Goal: Check status: Check status

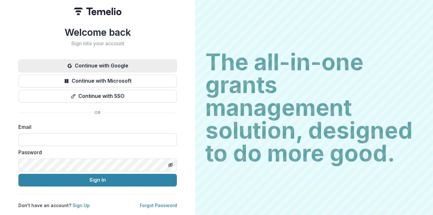
click at [121, 63] on button "Continue with Google" at bounding box center [97, 66] width 158 height 13
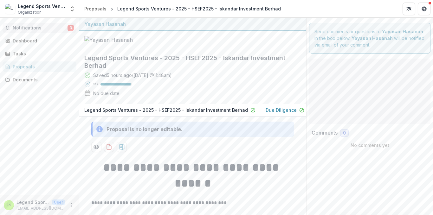
click at [51, 27] on span "Notifications" at bounding box center [40, 27] width 55 height 5
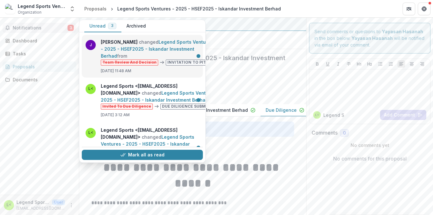
click at [166, 45] on link "Legend Sports Ventures - 2025 - HSEF2025 - Iskandar Investment Berhad" at bounding box center [157, 48] width 112 height 19
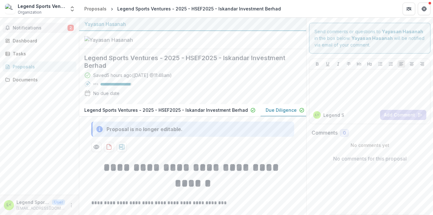
click at [47, 30] on span "Notifications" at bounding box center [40, 27] width 55 height 5
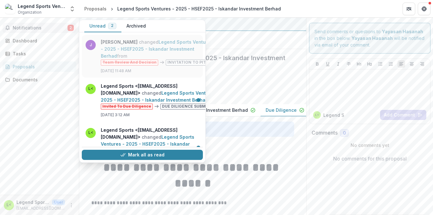
click at [146, 49] on link "Legend Sports Ventures - 2025 - HSEF2025 - Iskandar Investment Berhad" at bounding box center [157, 48] width 112 height 19
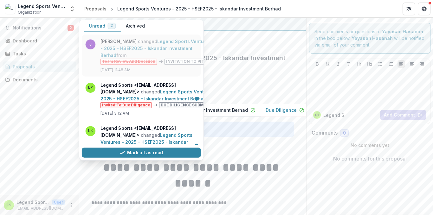
click at [146, 49] on link "Legend Sports Ventures - 2025 - HSEF2025 - Iskandar Investment Berhad" at bounding box center [155, 48] width 110 height 19
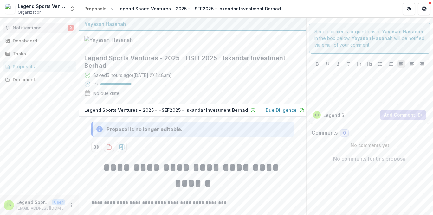
click at [57, 27] on span "Notifications" at bounding box center [40, 27] width 55 height 5
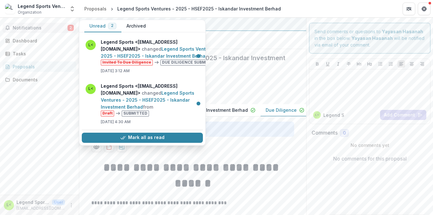
click at [155, 54] on link "Legend Sports Ventures - 2025 - HSEF2025 - Iskandar Investment Berhad" at bounding box center [160, 52] width 119 height 12
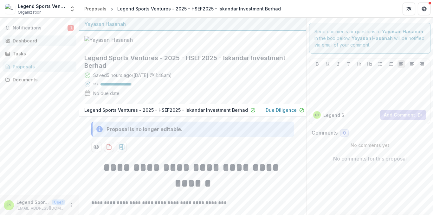
click at [32, 37] on link "Dashboard" at bounding box center [40, 40] width 74 height 10
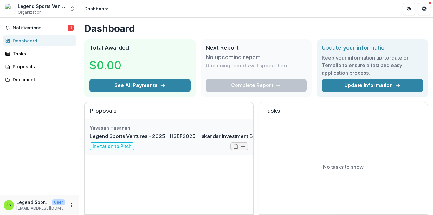
scroll to position [32, 0]
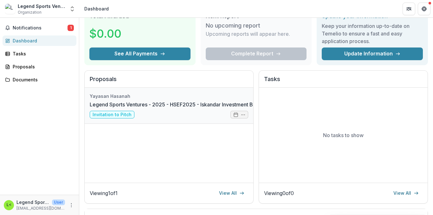
click at [238, 108] on link "Legend Sports Ventures - 2025 - HSEF2025 - Iskandar Investment Berhad" at bounding box center [178, 105] width 177 height 8
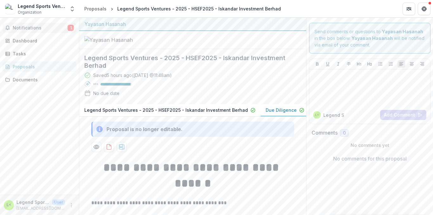
click at [19, 30] on span "Notifications" at bounding box center [40, 27] width 55 height 5
click at [41, 125] on div "Notifications 1 Dashboard Tasks Proposals Documents" at bounding box center [39, 106] width 79 height 177
